Goal: Transaction & Acquisition: Purchase product/service

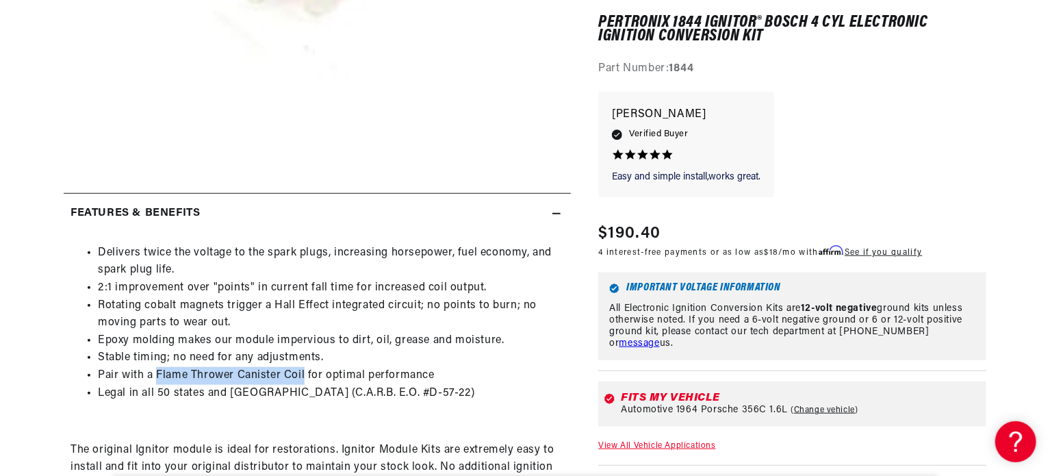
drag, startPoint x: 156, startPoint y: 372, endPoint x: 302, endPoint y: 372, distance: 146.4
click at [302, 372] on li "Pair with a Flame Thrower Canister Coil for optimal performance" at bounding box center [331, 376] width 466 height 18
copy li "Flame Thrower Canister Coil"
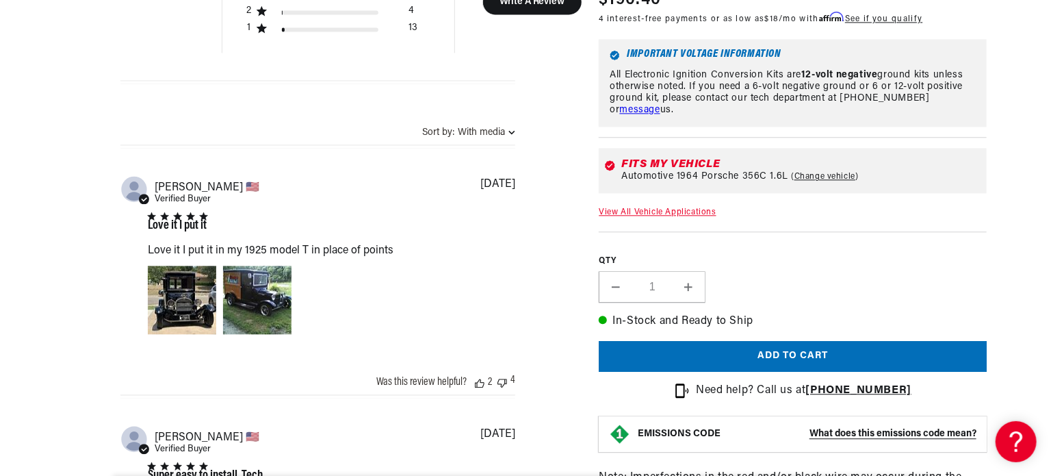
scroll to position [1574, 0]
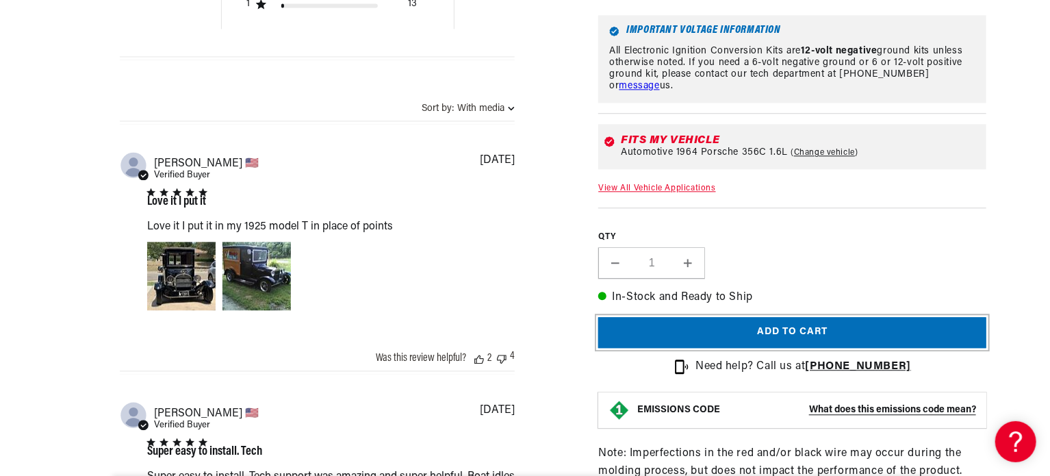
click at [770, 323] on button "Add to cart" at bounding box center [792, 332] width 388 height 31
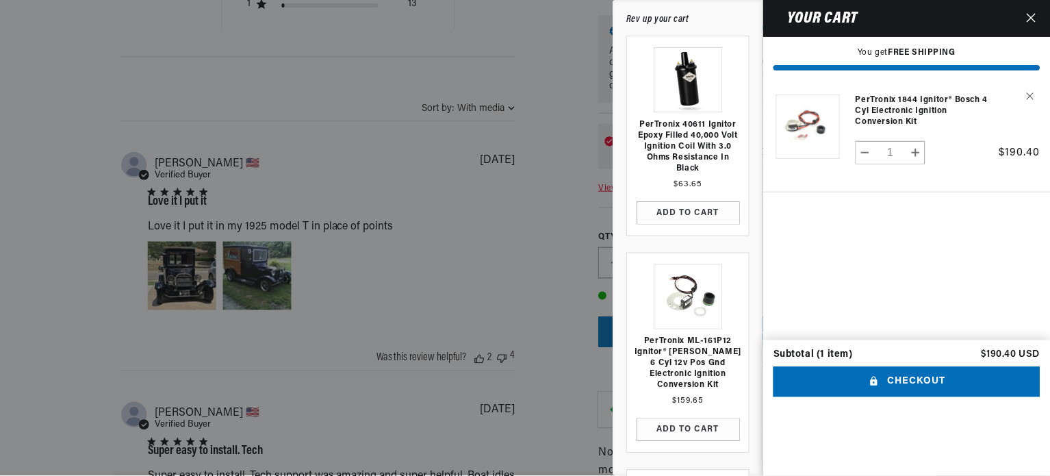
scroll to position [0, 415]
click at [462, 295] on div at bounding box center [525, 238] width 1051 height 476
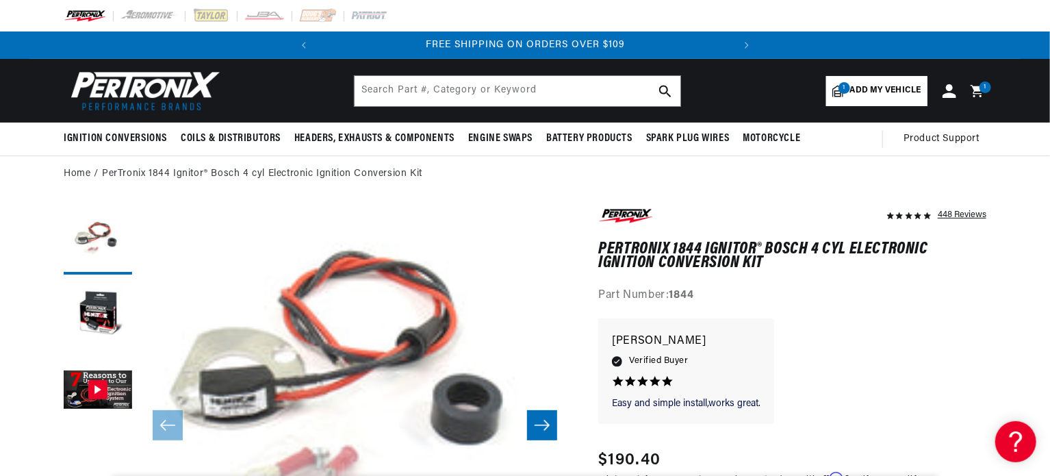
scroll to position [43, 0]
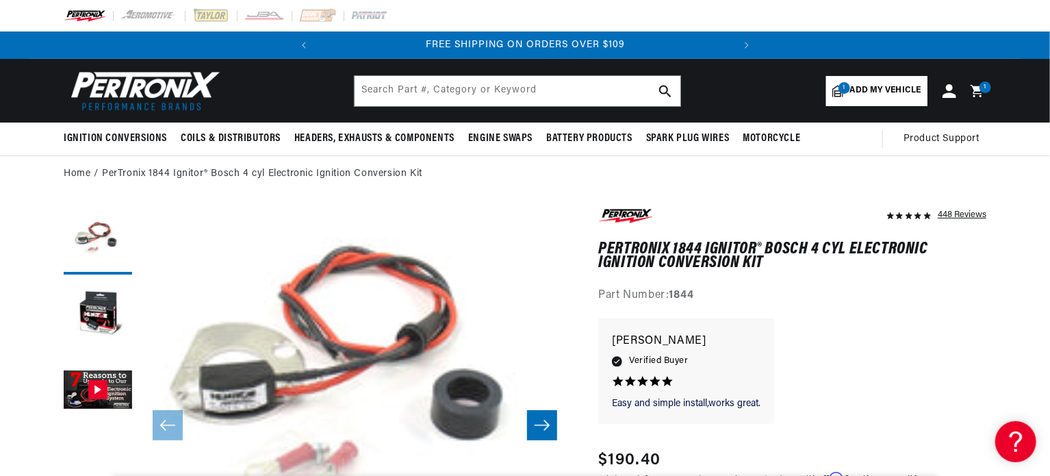
click at [538, 413] on button "Slide right" at bounding box center [542, 425] width 30 height 30
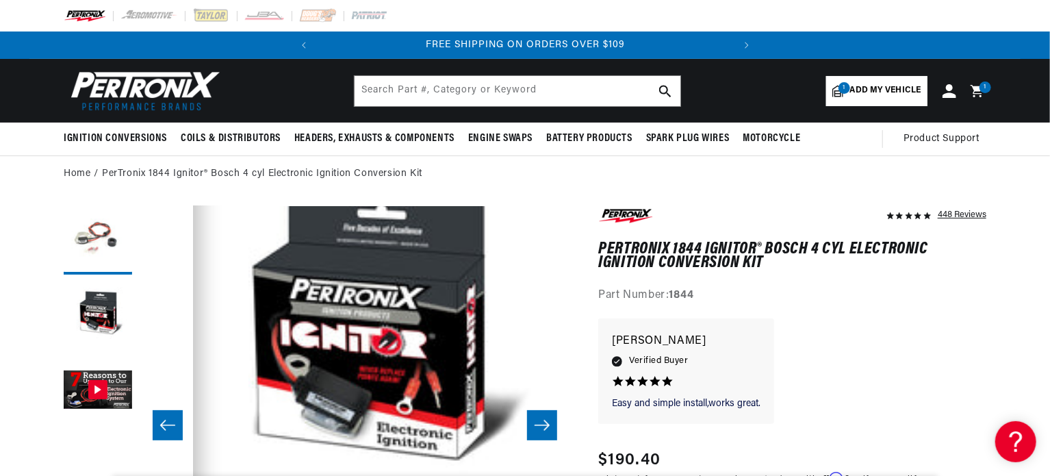
scroll to position [43, 432]
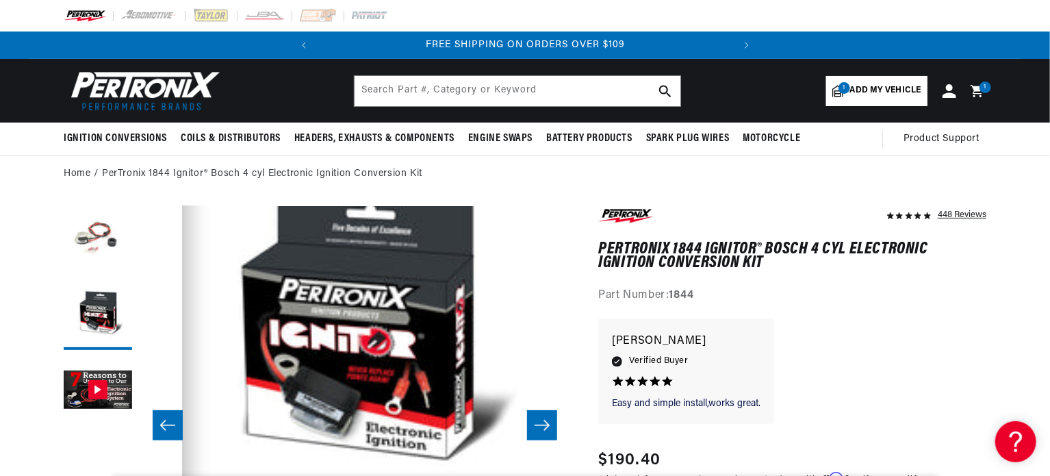
click at [536, 419] on icon "Slide right" at bounding box center [542, 425] width 16 height 14
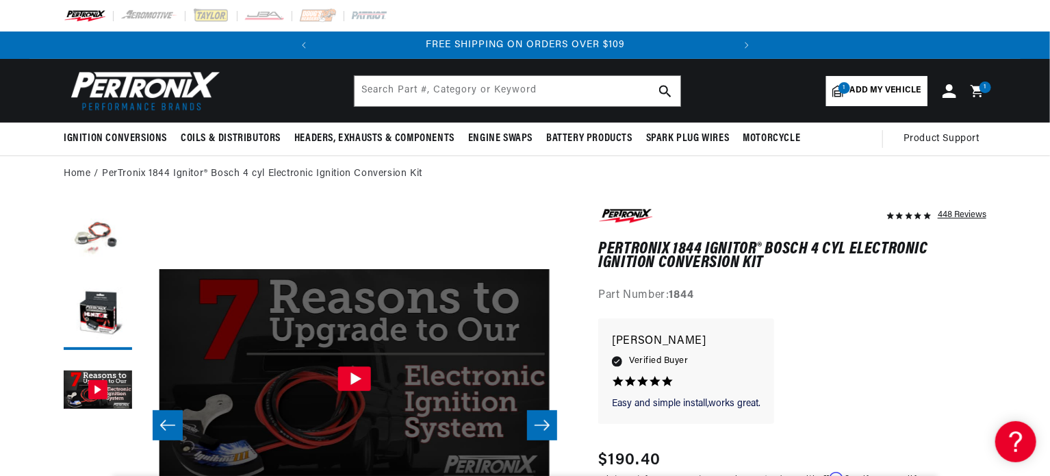
scroll to position [0, 55]
click at [536, 419] on icon "Slide right" at bounding box center [542, 425] width 16 height 14
click at [535, 426] on icon "Slide right" at bounding box center [542, 425] width 16 height 14
click at [430, 81] on input "text" at bounding box center [517, 91] width 326 height 30
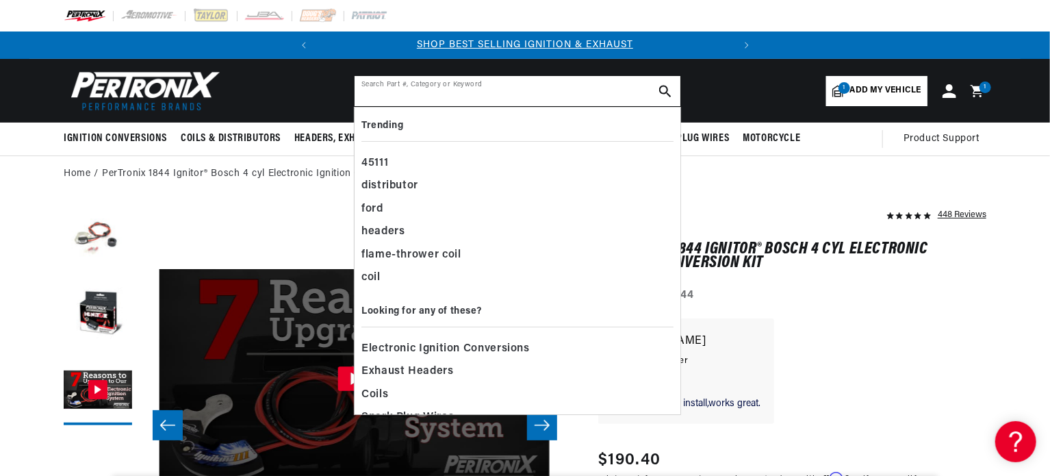
paste input "Flame Thrower Canister Coil"
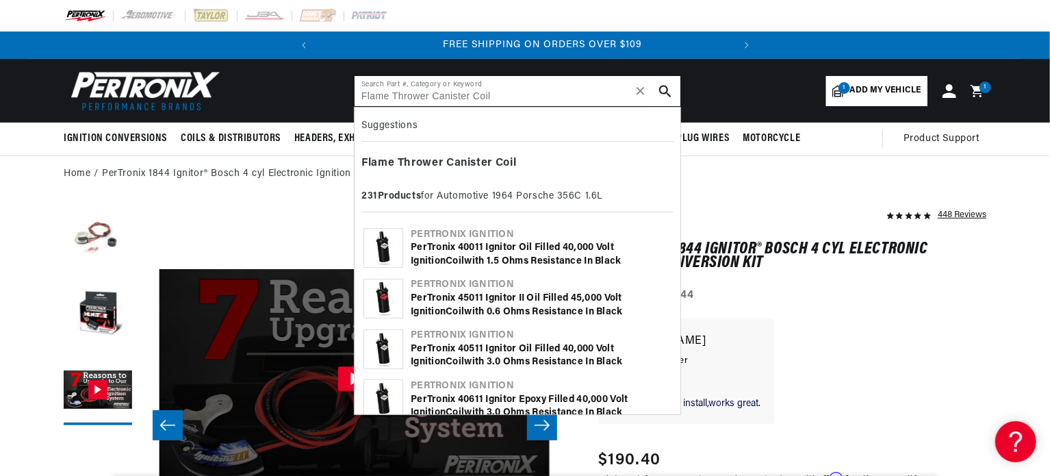
scroll to position [0, 415]
type input "Flame Thrower Canister Coil"
click at [543, 248] on div "PerTronix 40011 Ignitor Oil Filled 40,000 Volt Ignition Coil with 1.5 Ohms Resi…" at bounding box center [541, 254] width 261 height 27
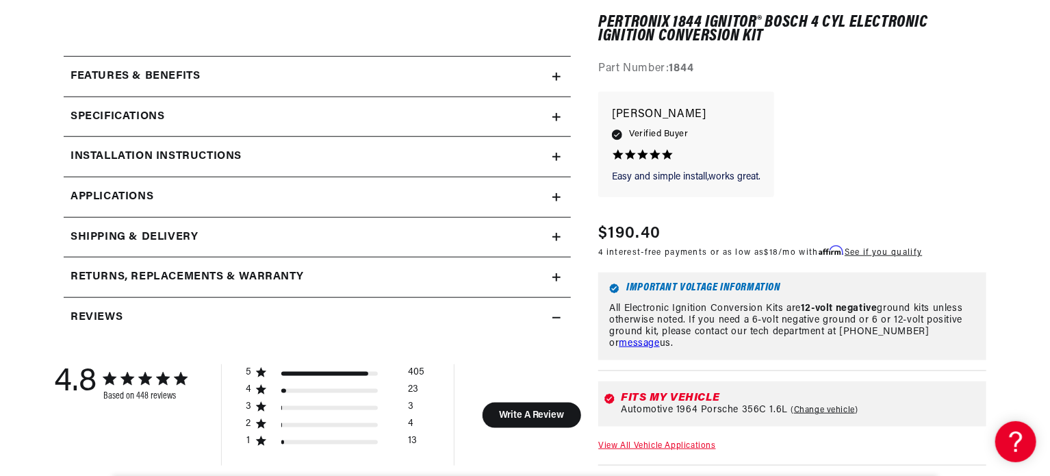
click at [562, 113] on summary "Specifications" at bounding box center [317, 117] width 507 height 40
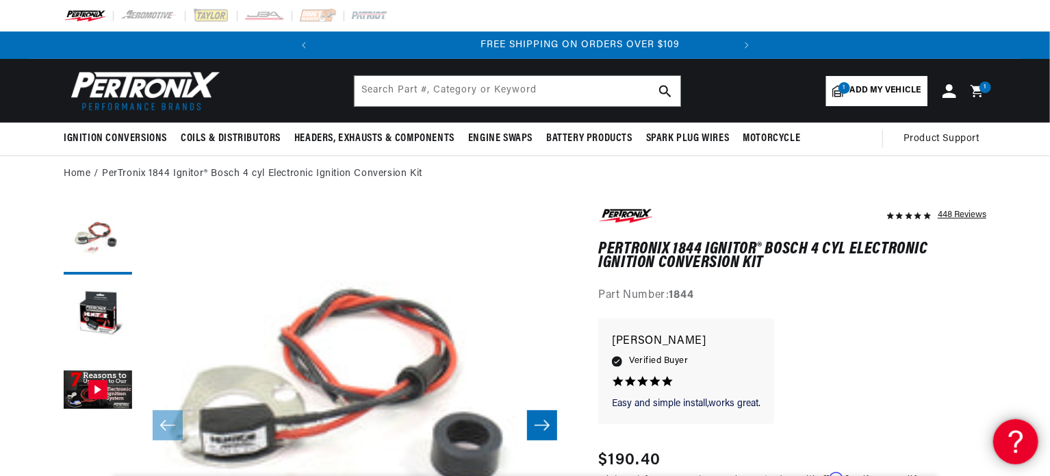
scroll to position [0, 415]
click at [131, 166] on link "PerTronix 1844 Ignitor® Bosch 4 cyl Electronic Ignition Conversion Kit" at bounding box center [262, 173] width 320 height 15
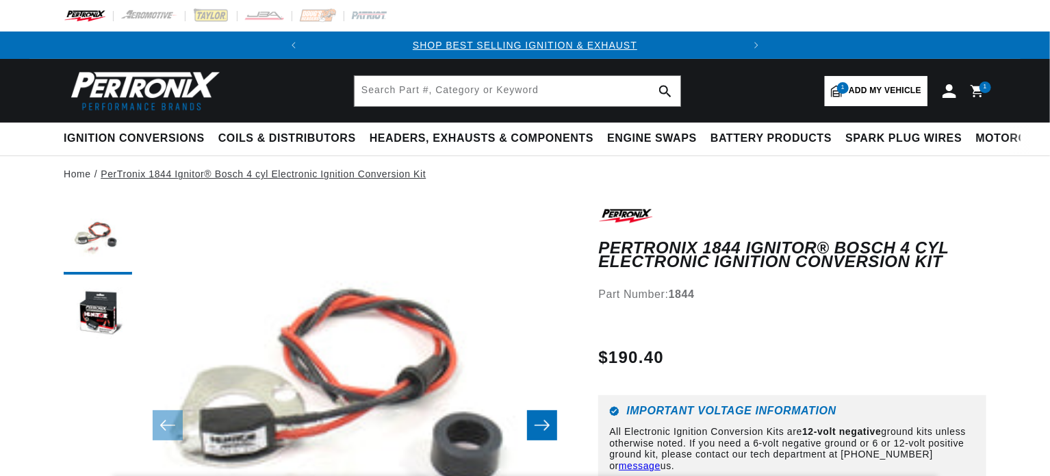
click at [133, 172] on link "PerTronix 1844 Ignitor® Bosch 4 cyl Electronic Ignition Conversion Kit" at bounding box center [263, 173] width 325 height 15
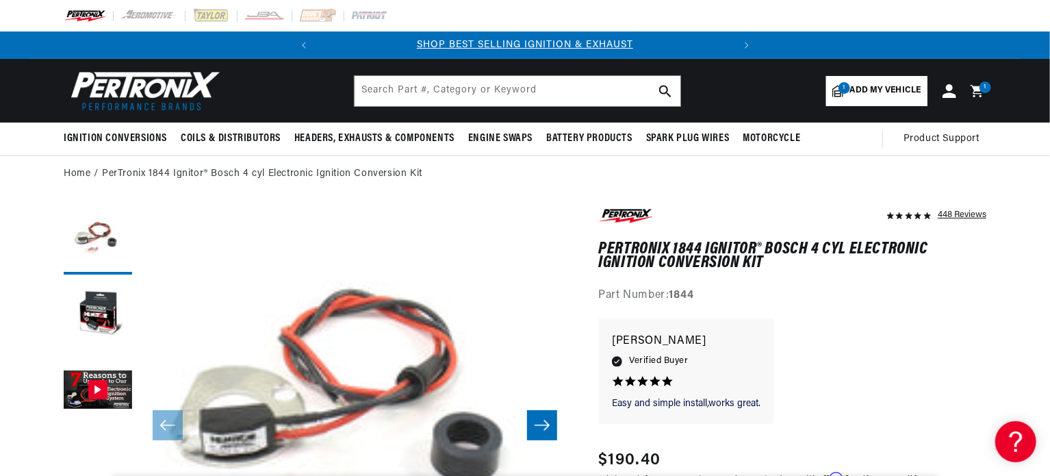
click at [895, 82] on link "1 Add my vehicle" at bounding box center [876, 91] width 101 height 30
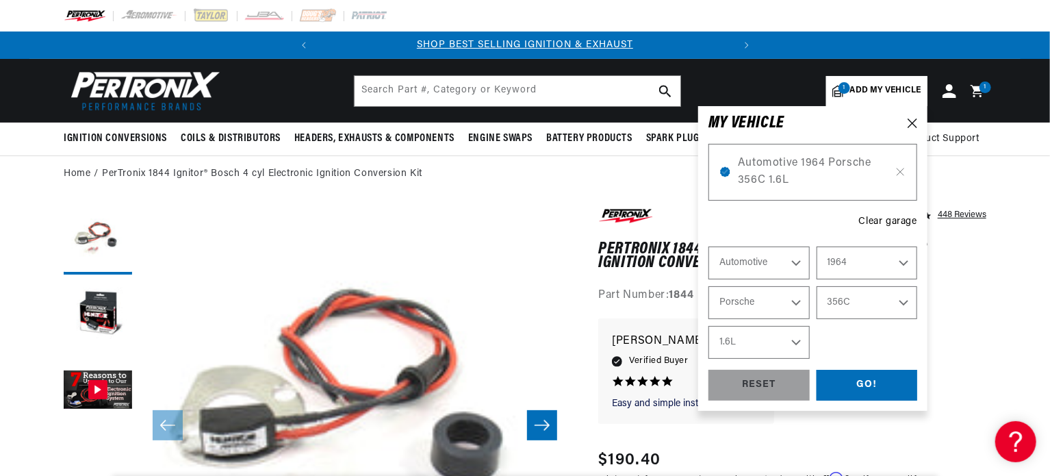
select select "Year"
select select "Make"
select select "Model"
select select "Engine"
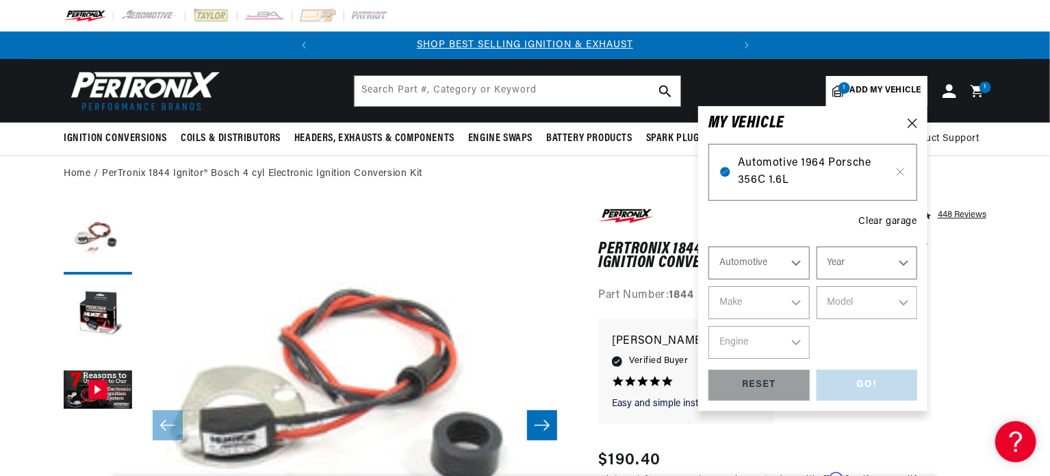
click at [786, 167] on span "Automotive 1964 Porsche 356C 1.6L" at bounding box center [813, 172] width 150 height 35
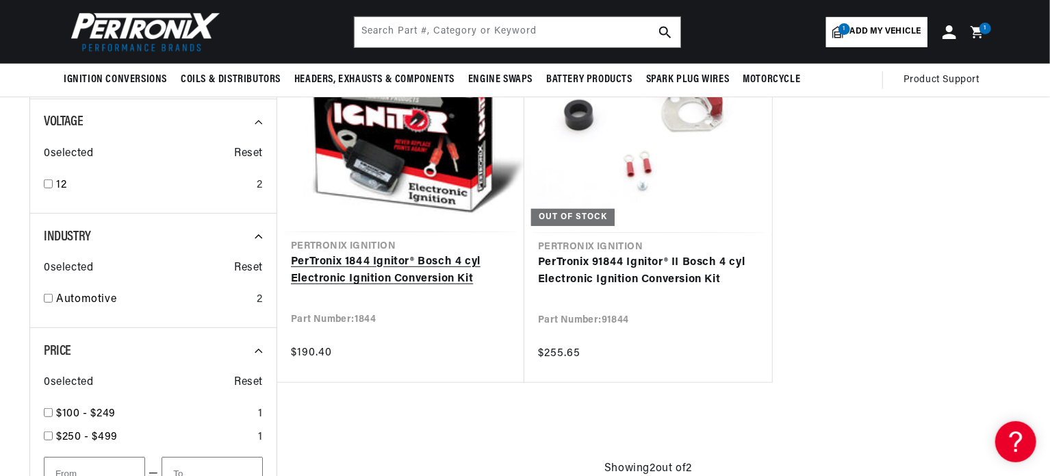
click at [400, 286] on link "PerTronix 1844 Ignitor® Bosch 4 cyl Electronic Ignition Conversion Kit" at bounding box center [401, 270] width 220 height 35
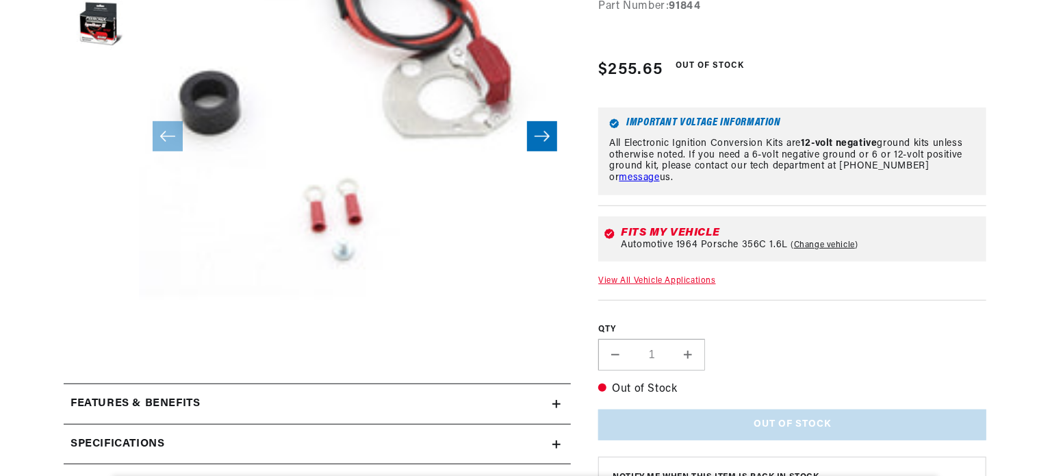
scroll to position [342, 0]
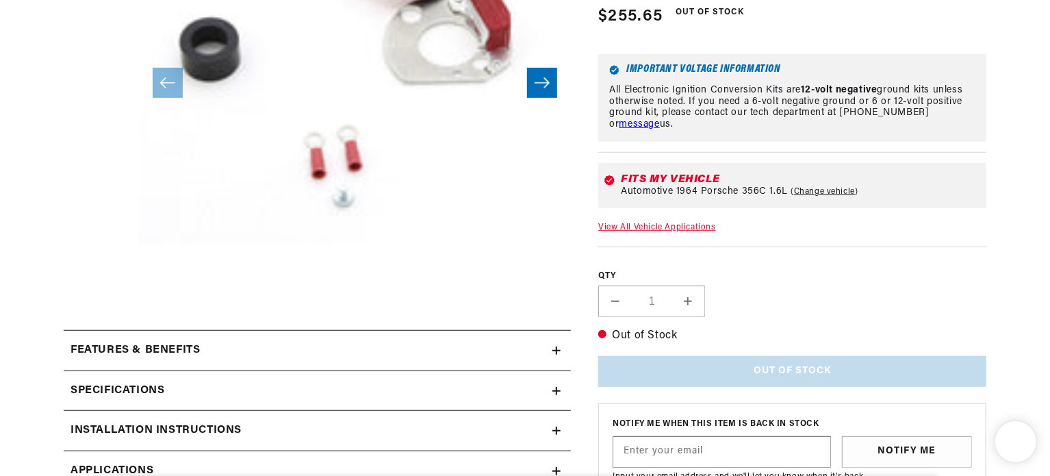
click at [479, 391] on div "Specifications" at bounding box center [308, 391] width 489 height 18
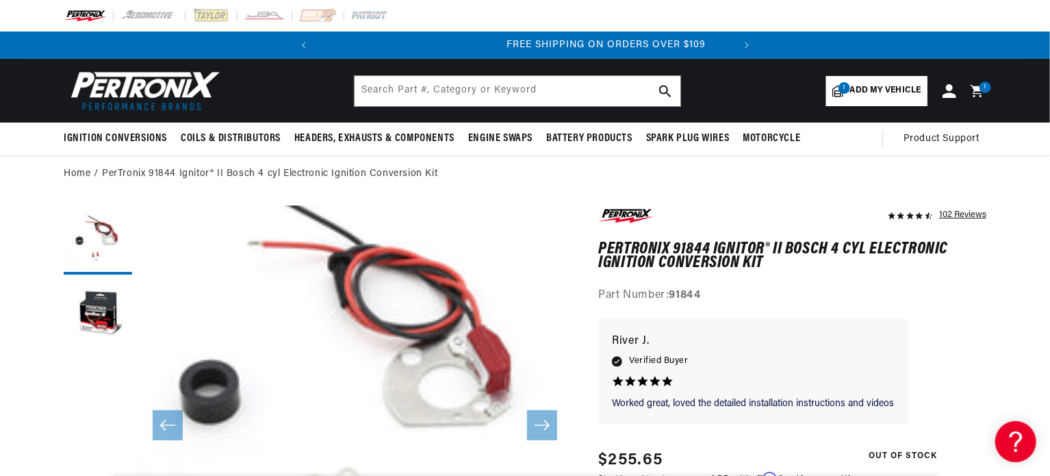
scroll to position [0, 415]
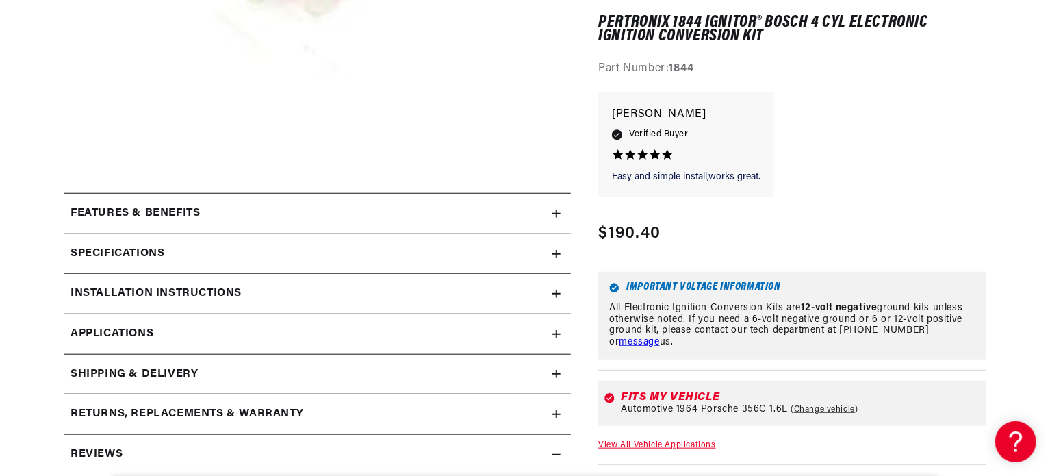
click at [549, 254] on div "Specifications" at bounding box center [308, 254] width 489 height 18
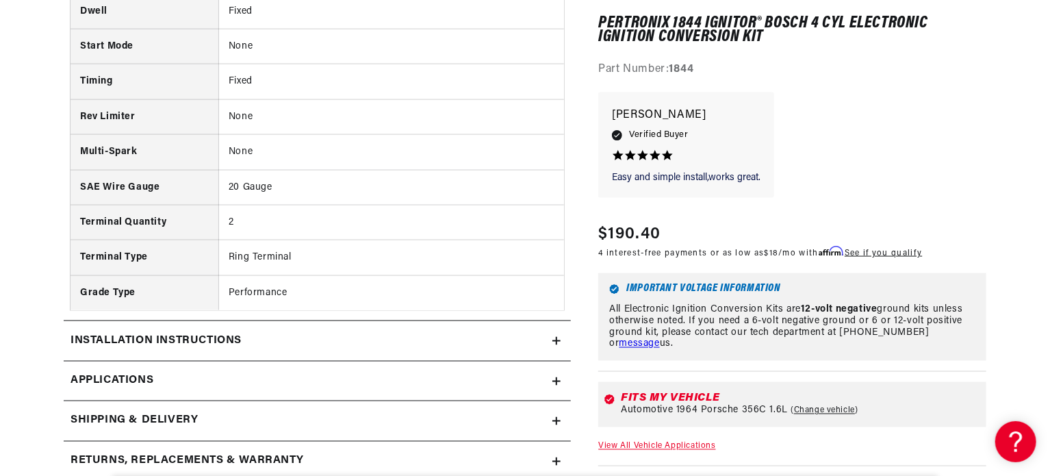
scroll to position [1095, 0]
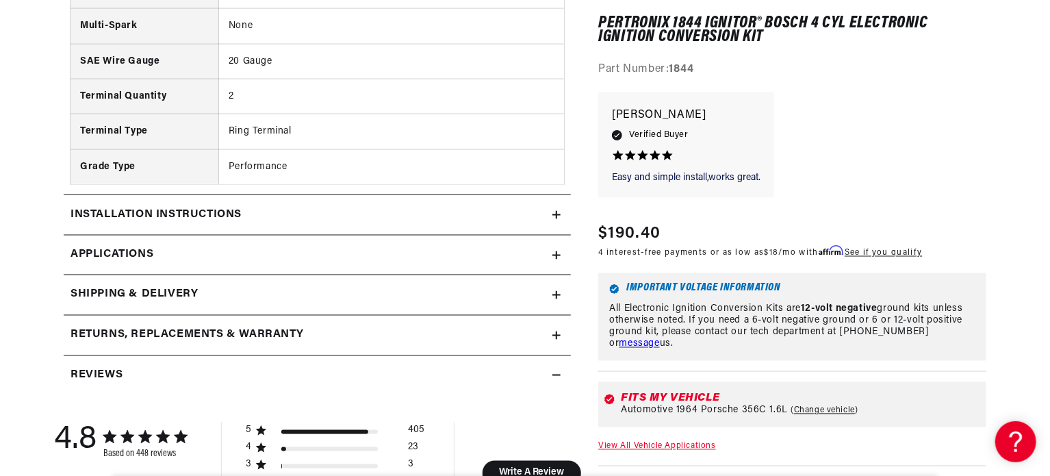
click at [302, 217] on div "Installation instructions" at bounding box center [308, 215] width 489 height 18
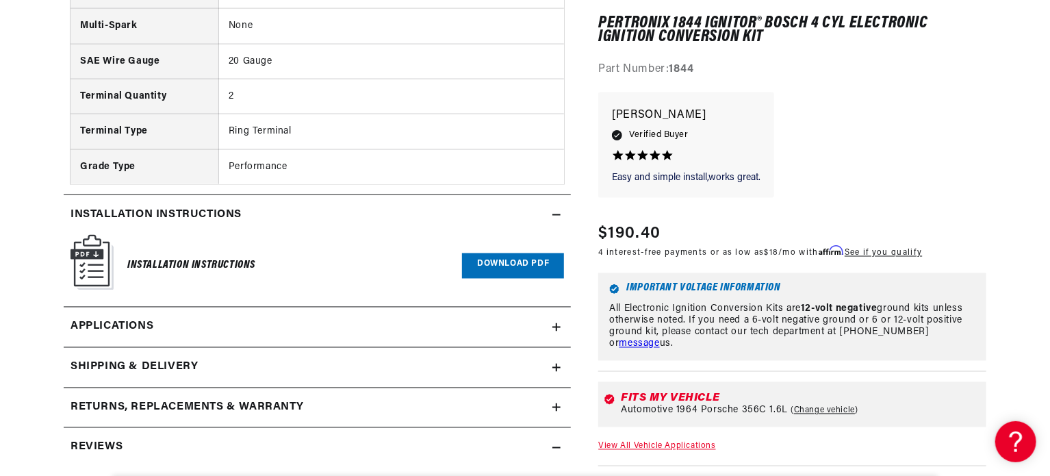
scroll to position [0, 415]
click at [515, 261] on link "Download PDF" at bounding box center [513, 265] width 102 height 25
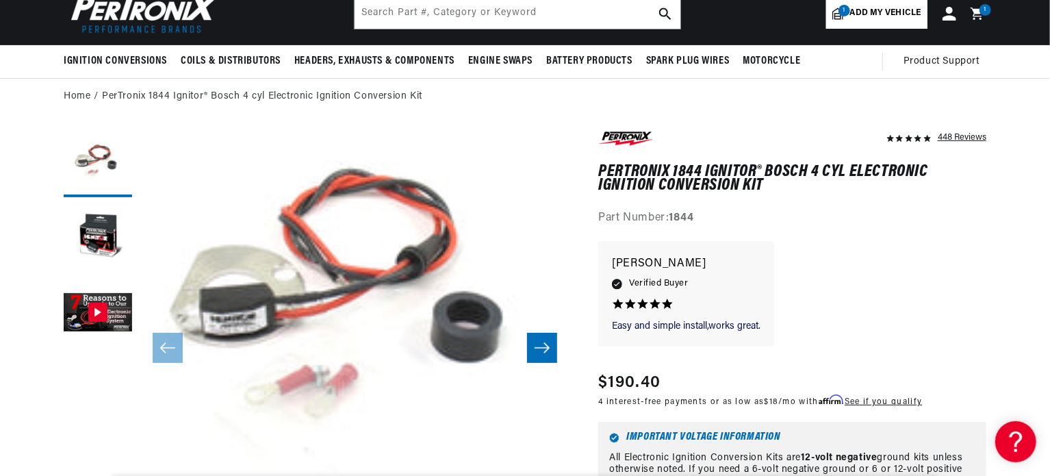
scroll to position [0, 0]
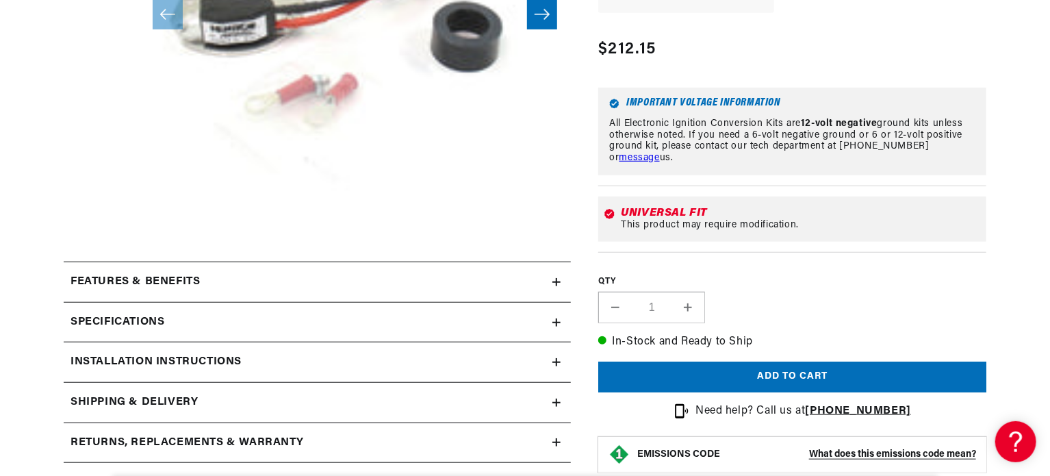
click at [558, 315] on summary "Specifications" at bounding box center [317, 322] width 507 height 40
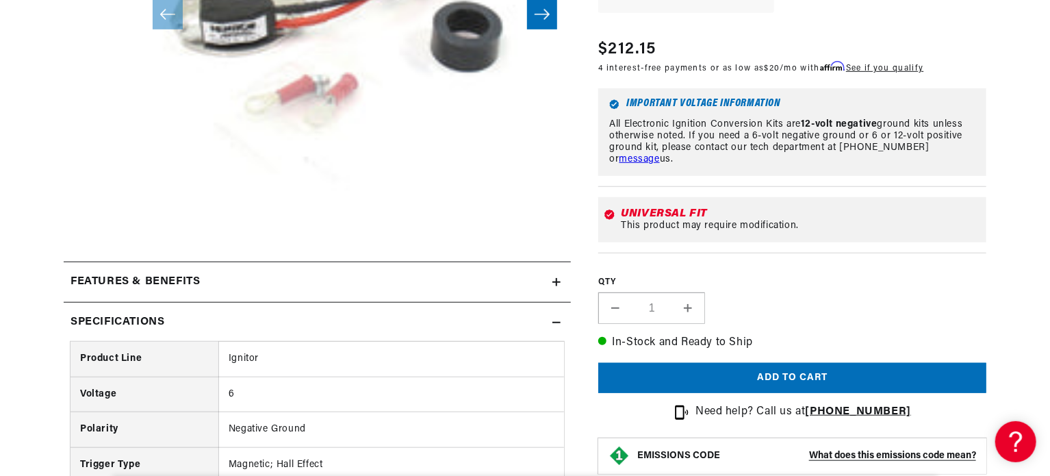
click at [558, 316] on summary "Specifications" at bounding box center [317, 322] width 507 height 40
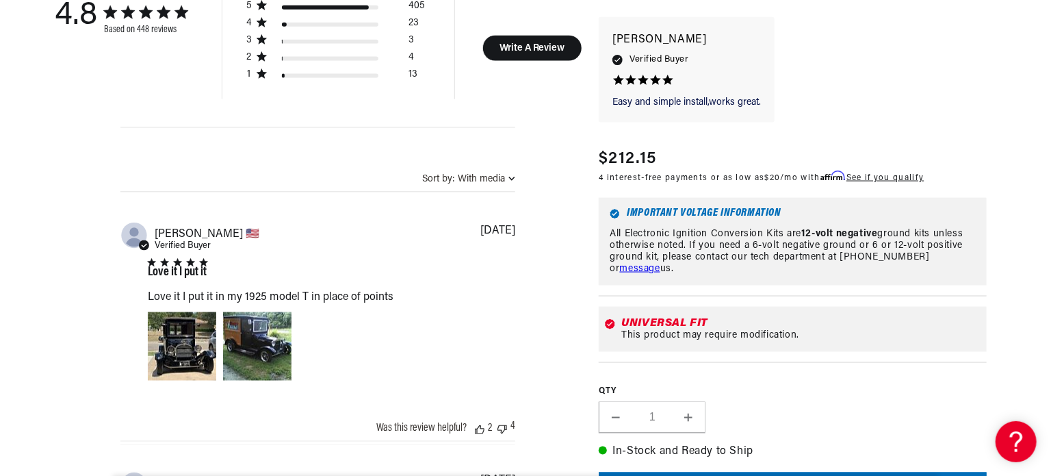
scroll to position [1163, 0]
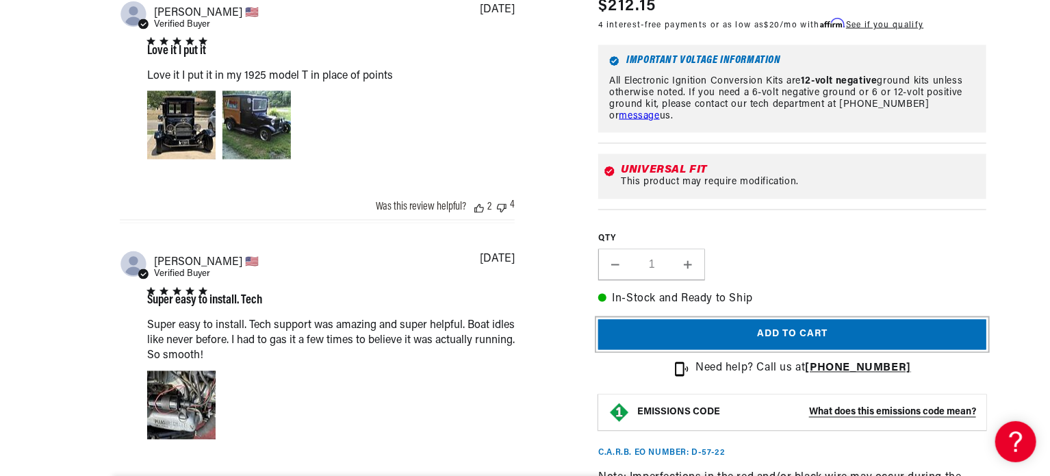
click at [772, 320] on button "Add to cart" at bounding box center [792, 335] width 388 height 31
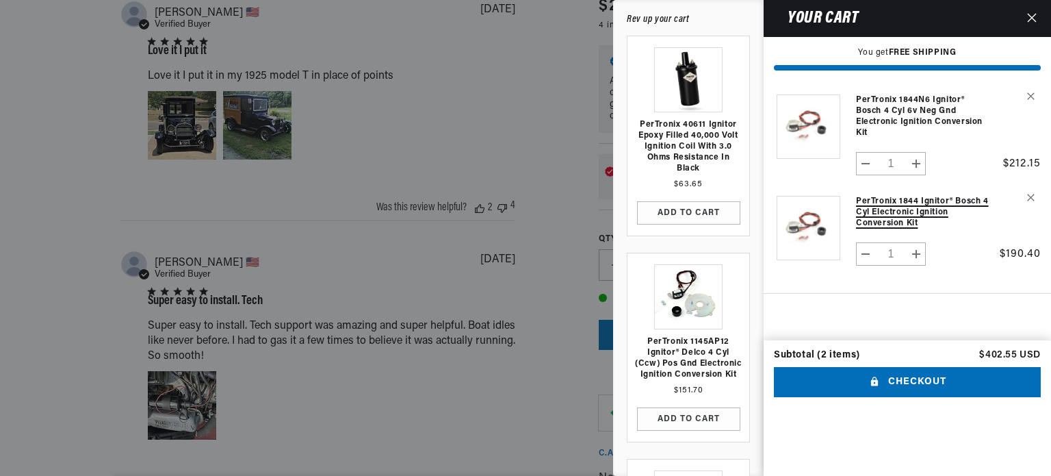
scroll to position [0, 415]
click at [1031, 194] on icon "Remove PerTronix 1844 Ignitor® Bosch 4 cyl Electronic Ignition Conversion Kit" at bounding box center [1031, 198] width 8 height 8
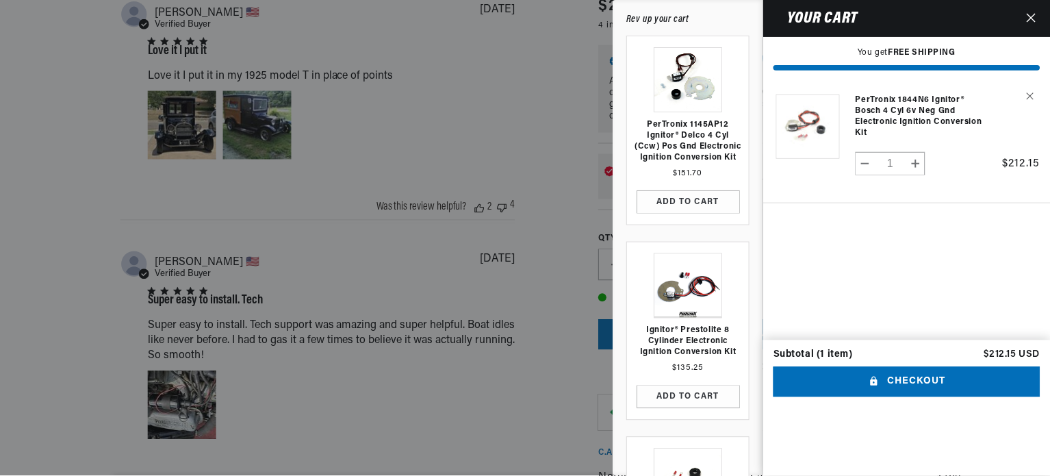
scroll to position [0, 0]
click at [1026, 90] on button "Remove PerTronix 1844N6 Ignitor® Bosch 4 cyl 6v Neg Gnd Electronic Ignition Con…" at bounding box center [1028, 96] width 24 height 24
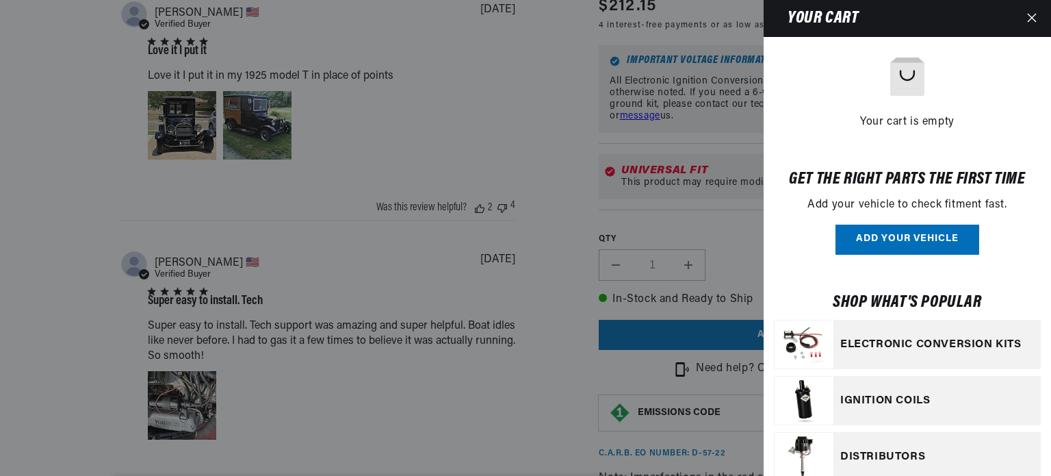
click at [515, 196] on div at bounding box center [525, 238] width 1051 height 476
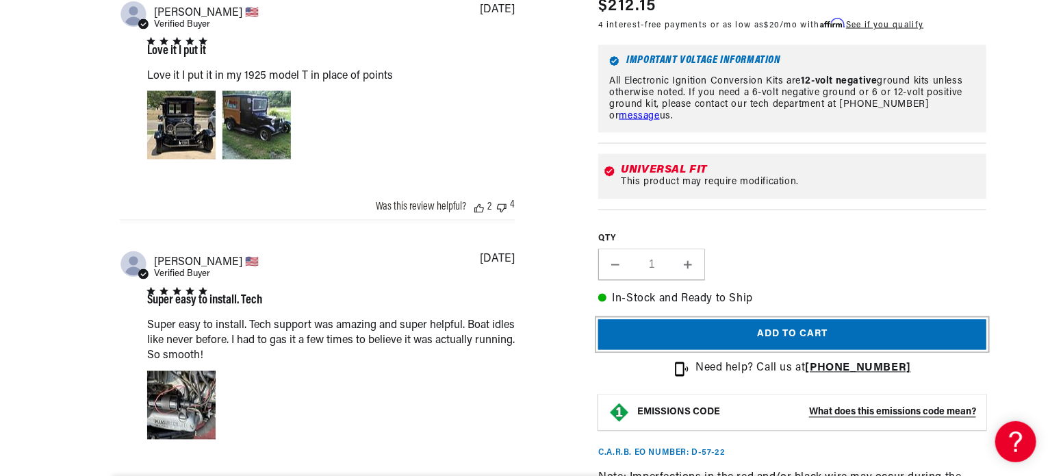
click at [824, 325] on button "Add to cart" at bounding box center [792, 335] width 388 height 31
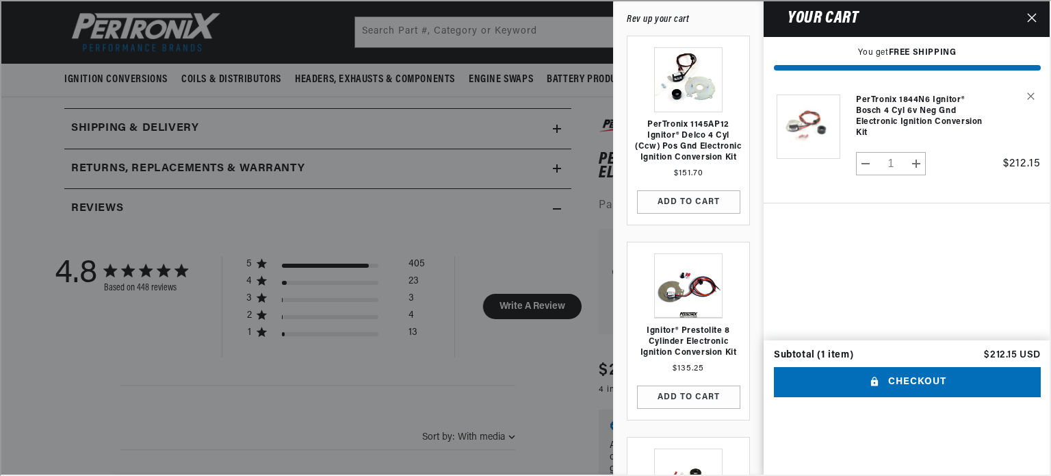
scroll to position [0, 415]
